Goal: Information Seeking & Learning: Learn about a topic

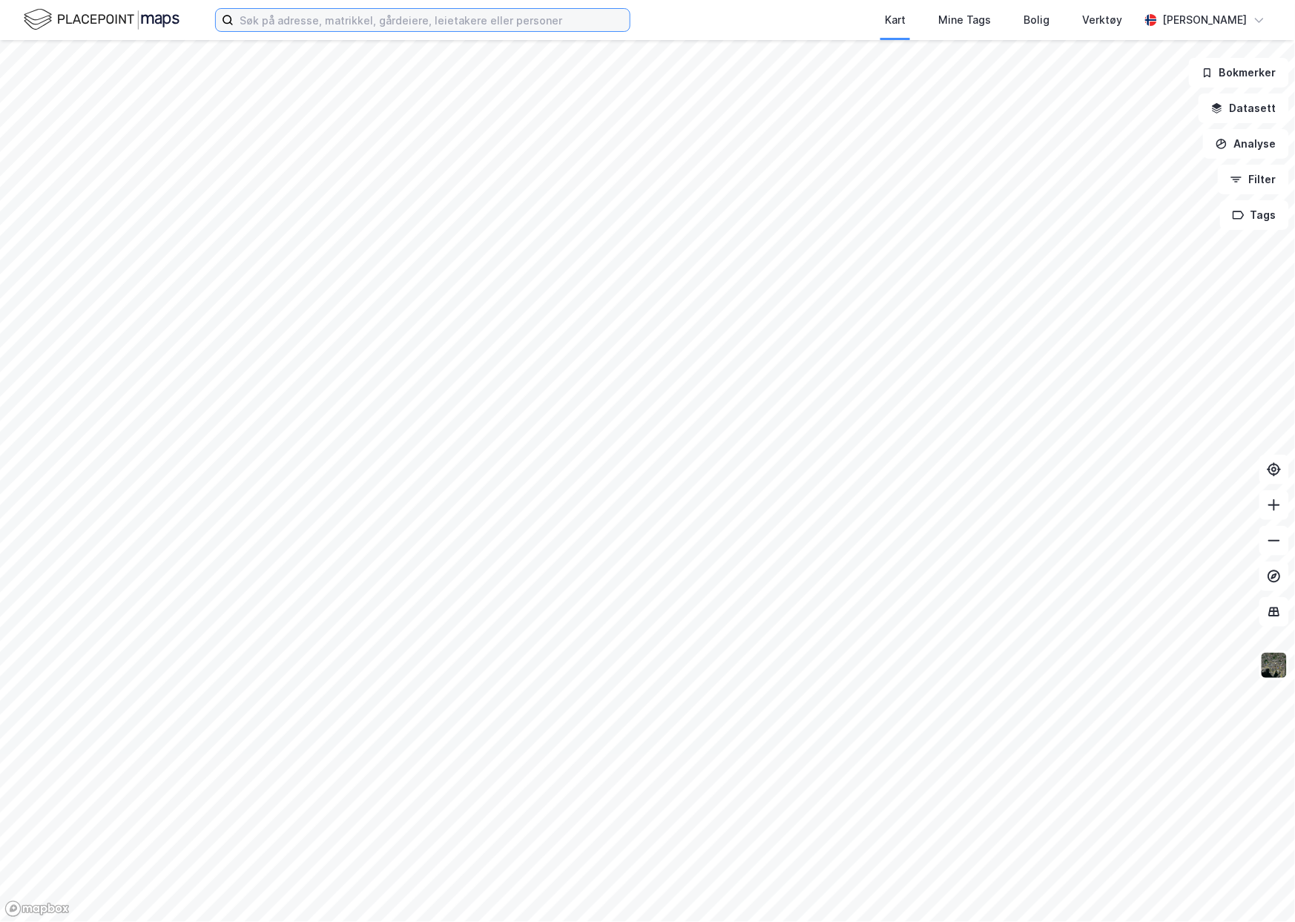
click at [313, 10] on input at bounding box center [432, 20] width 396 height 22
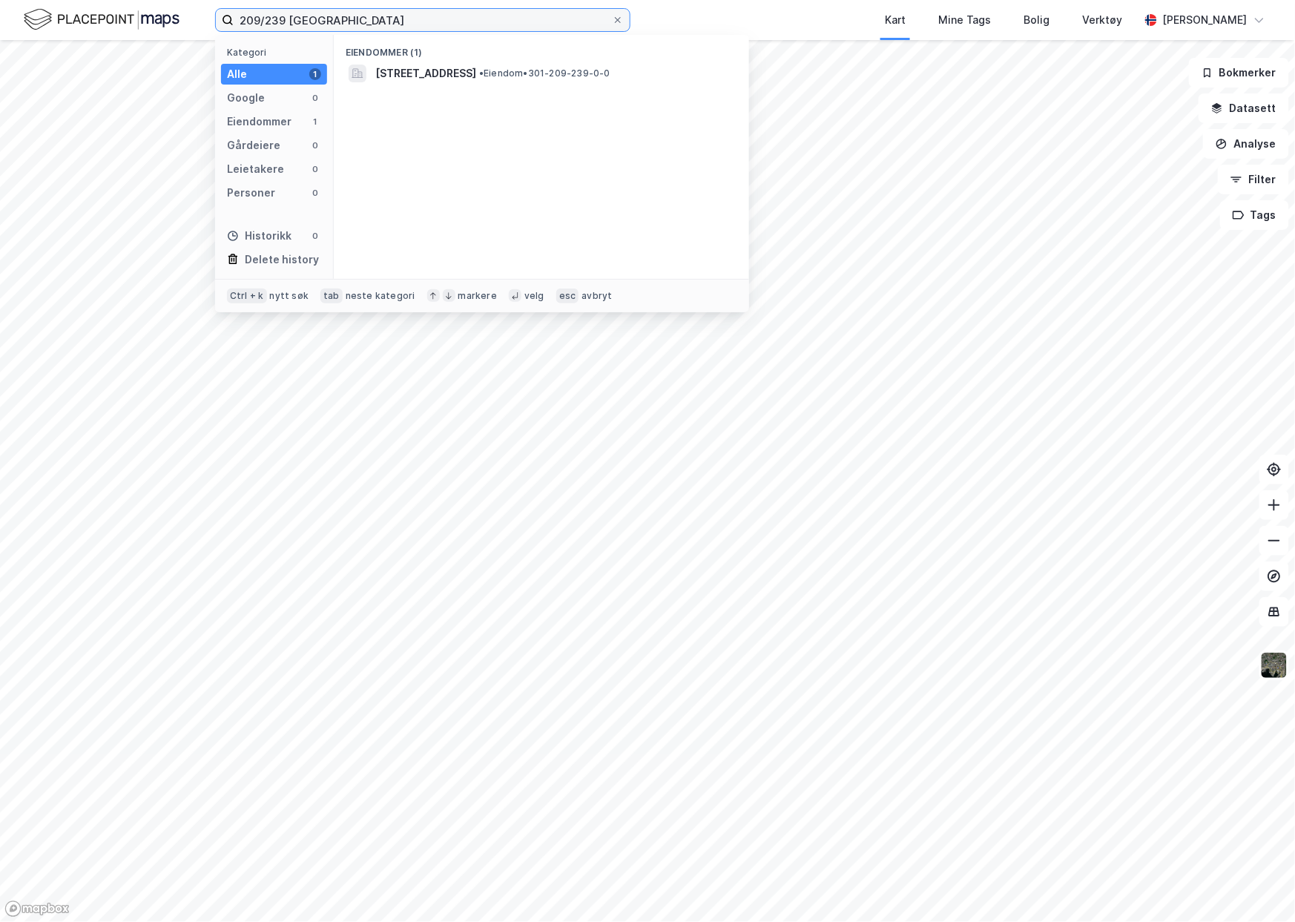
drag, startPoint x: 265, startPoint y: 12, endPoint x: 260, endPoint y: 18, distance: 7.9
click at [260, 16] on input "209/239 [GEOGRAPHIC_DATA]" at bounding box center [423, 20] width 378 height 22
click at [260, 19] on input "209/239 [GEOGRAPHIC_DATA]" at bounding box center [423, 20] width 378 height 22
type input "216/239 [GEOGRAPHIC_DATA]"
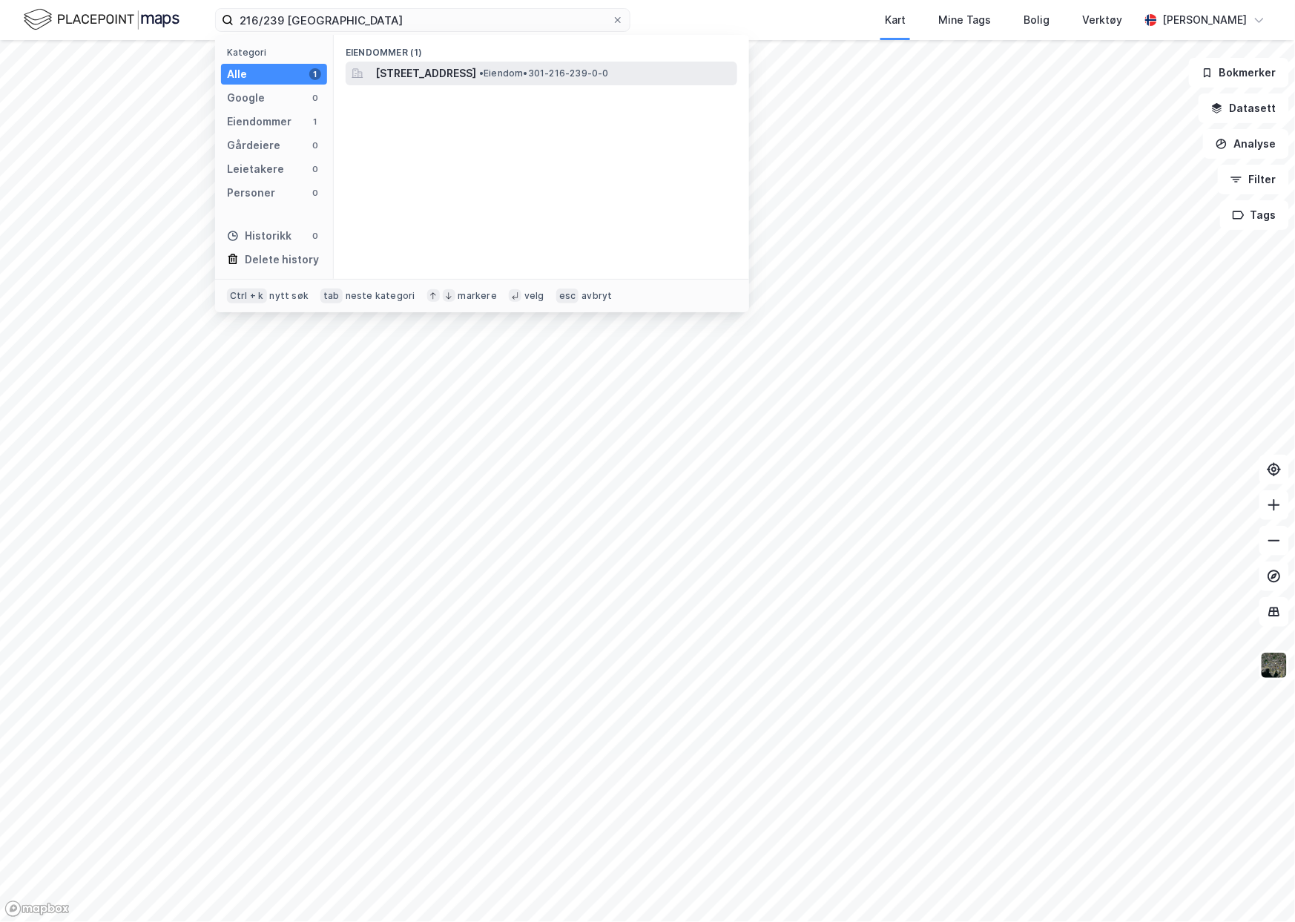
click at [483, 85] on div "[STREET_ADDRESS] • Eiendom • 301-216-239-0-0" at bounding box center [542, 74] width 392 height 24
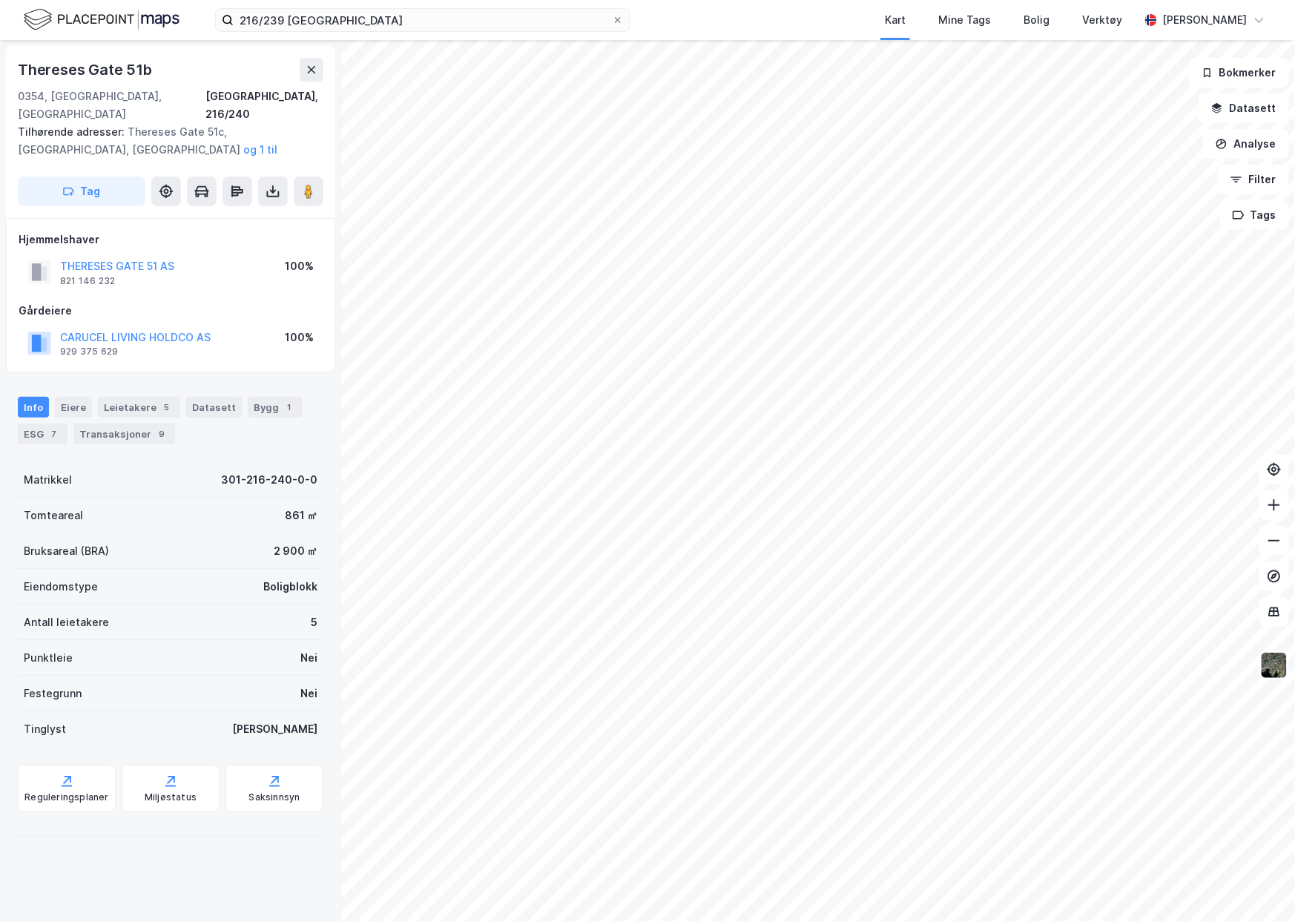
drag, startPoint x: 65, startPoint y: 248, endPoint x: 173, endPoint y: 254, distance: 107.7
click at [173, 257] on div "THERESES GATE 51 AS" at bounding box center [117, 266] width 114 height 18
drag, startPoint x: 116, startPoint y: 243, endPoint x: -505, endPoint y: 490, distance: 668.1
click at [0, 490] on html "216/239 oslo Kart Mine Tags Bolig Verktøy [PERSON_NAME][GEOGRAPHIC_DATA] 51b [G…" at bounding box center [647, 461] width 1295 height 922
click at [0, 0] on button "THERESES GATE 51 AS" at bounding box center [0, 0] width 0 height 0
